Goal: Register for event/course

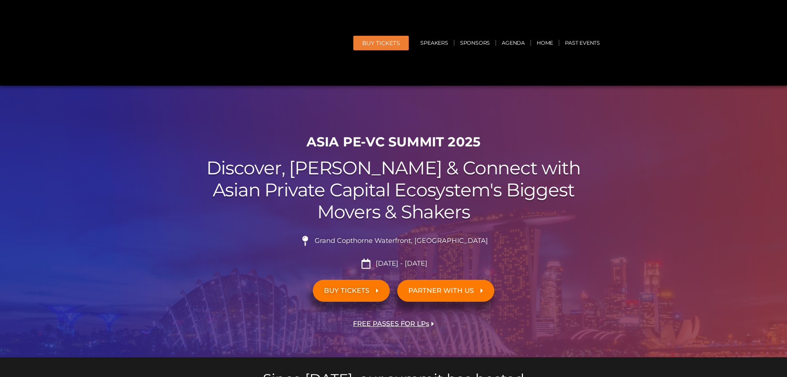
click at [498, 257] on ul "Grand Copthorne Waterfront, [GEOGRAPHIC_DATA]​ [DATE] - [DATE]" at bounding box center [393, 252] width 417 height 33
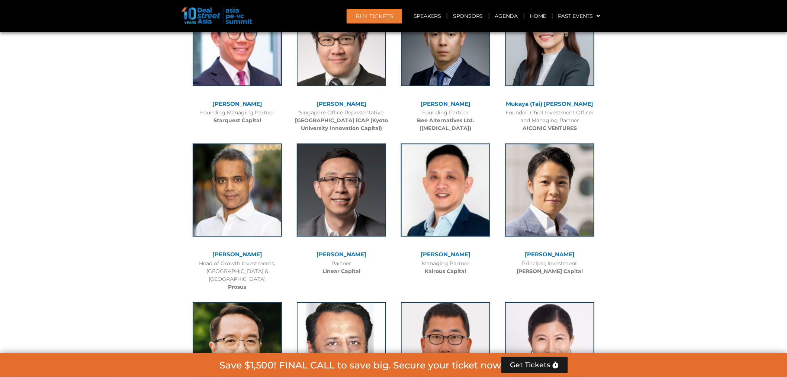
scroll to position [3184, 0]
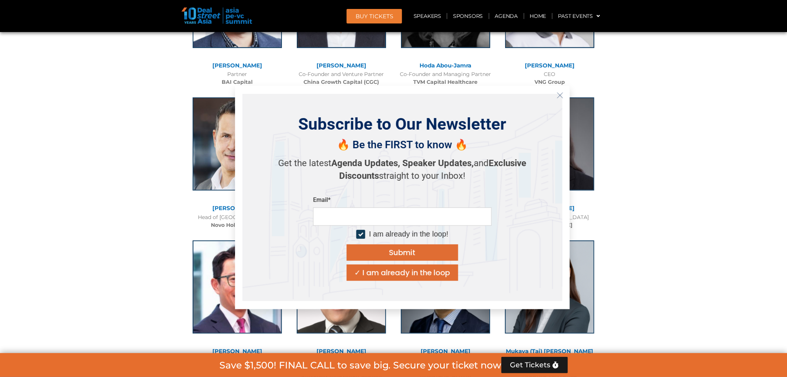
click at [558, 96] on icon "Close" at bounding box center [560, 95] width 7 height 7
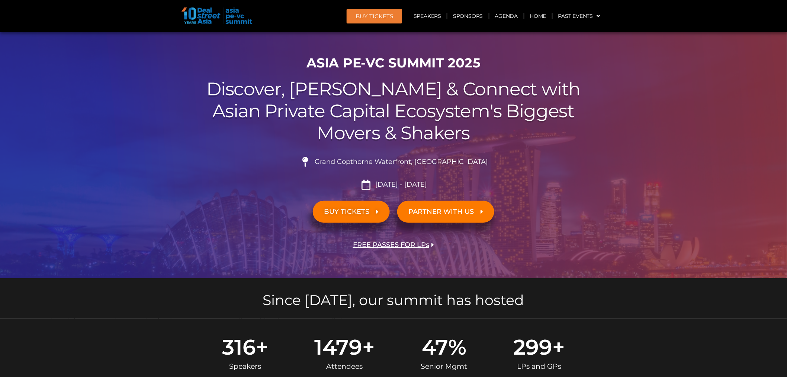
scroll to position [0, 0]
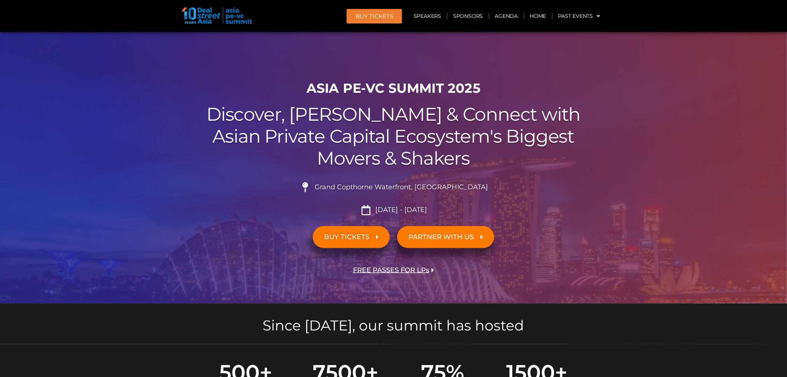
drag, startPoint x: 374, startPoint y: 211, endPoint x: 435, endPoint y: 212, distance: 61.8
click at [435, 212] on li "[DATE] - [DATE]" at bounding box center [393, 210] width 417 height 10
click at [449, 210] on li "[DATE] - [DATE]" at bounding box center [393, 210] width 417 height 10
drag, startPoint x: 444, startPoint y: 208, endPoint x: 314, endPoint y: 207, distance: 129.9
click at [314, 207] on li "[DATE] - [DATE]" at bounding box center [393, 210] width 417 height 10
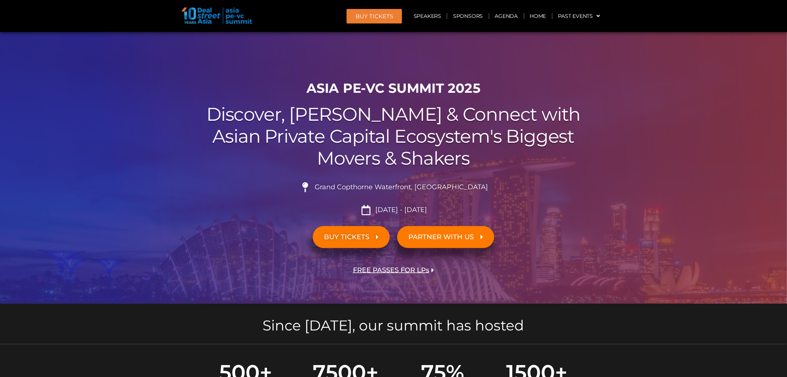
click at [314, 207] on li "[DATE] - [DATE]" at bounding box center [393, 210] width 417 height 10
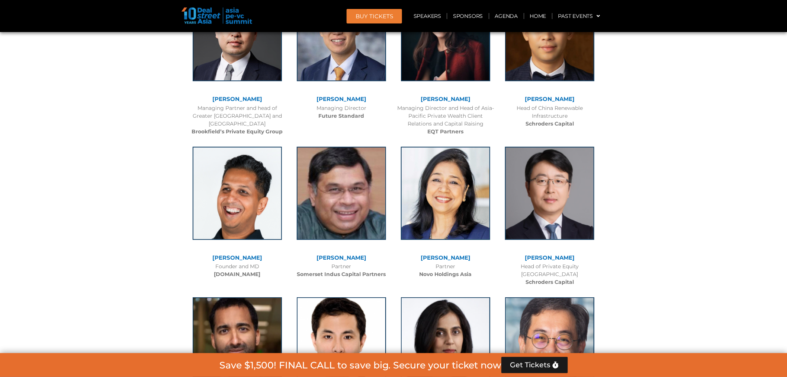
scroll to position [2398, 0]
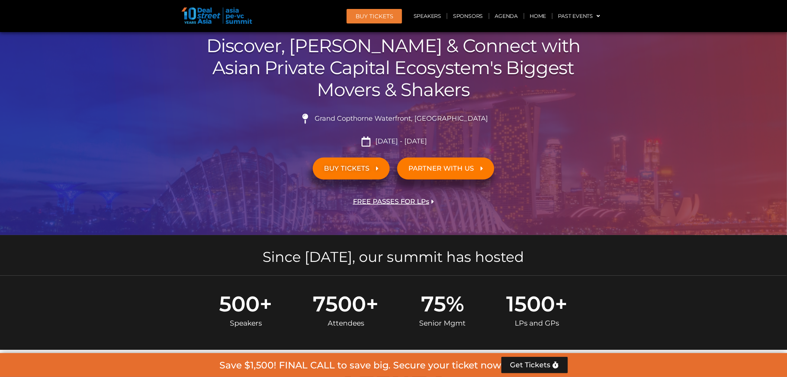
click at [724, 135] on div at bounding box center [393, 99] width 787 height 271
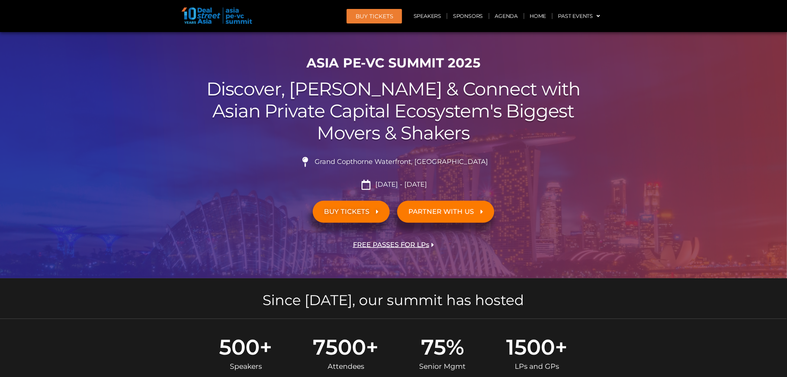
scroll to position [0, 0]
